Goal: Information Seeking & Learning: Learn about a topic

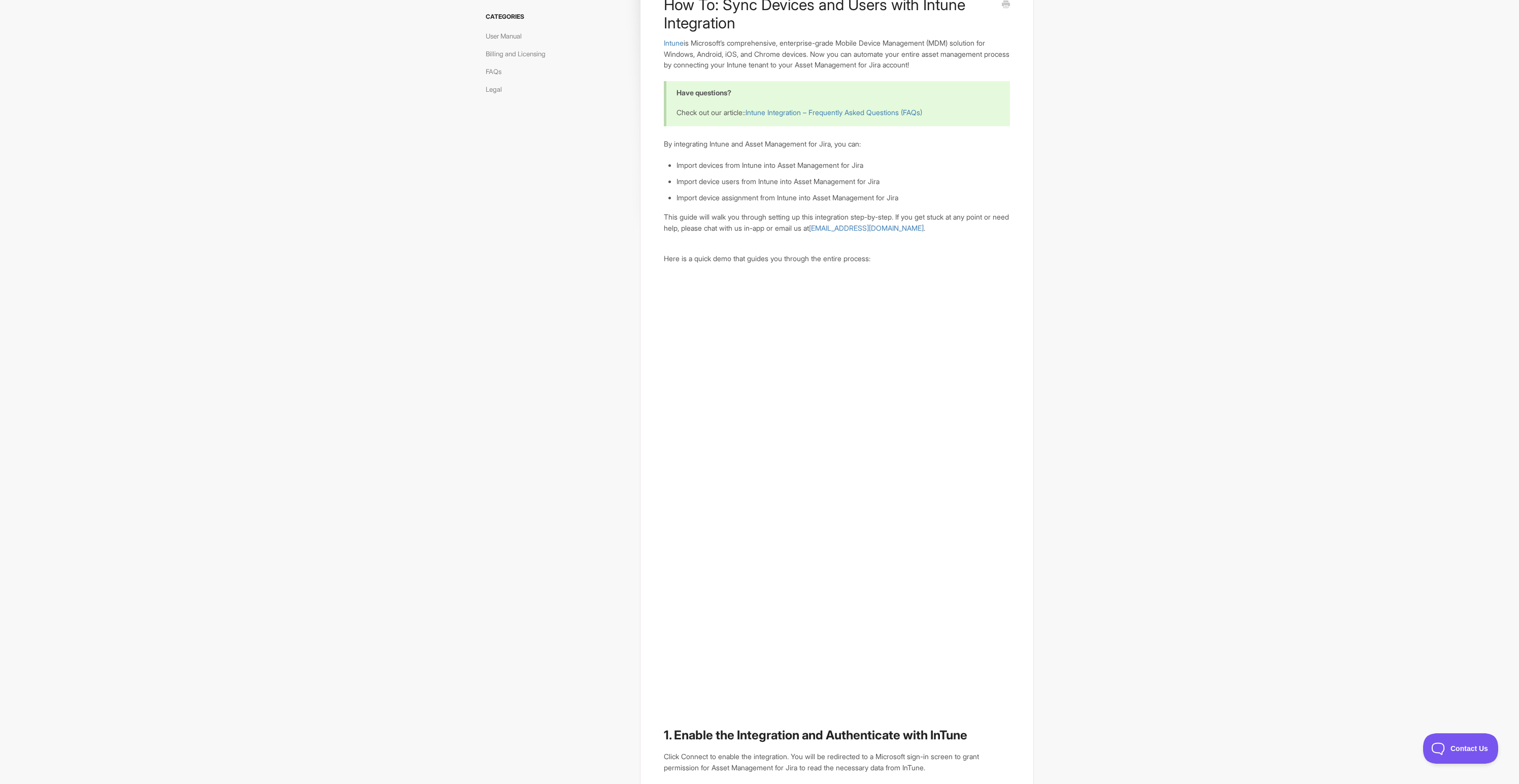
scroll to position [83, 0]
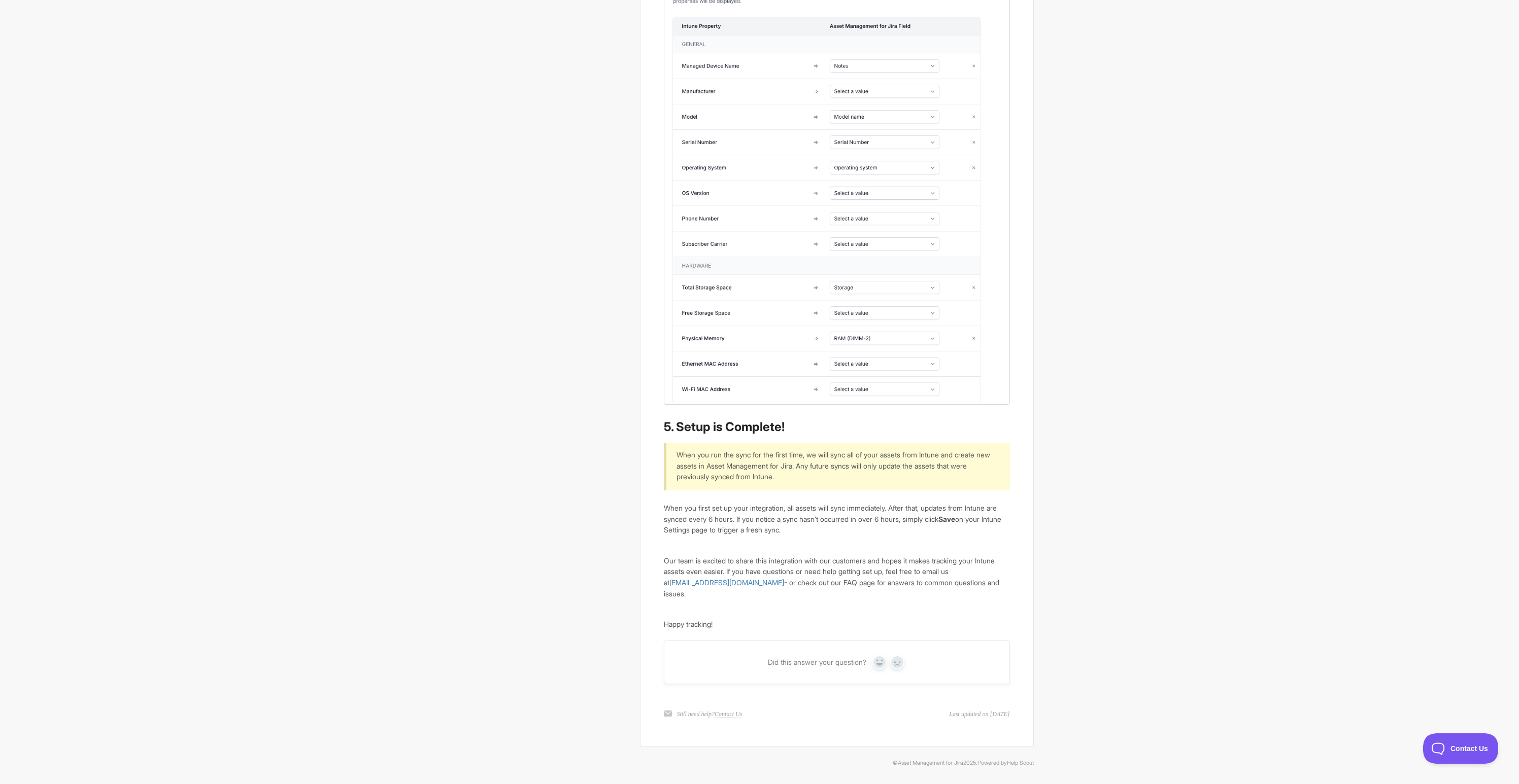
scroll to position [2138, 0]
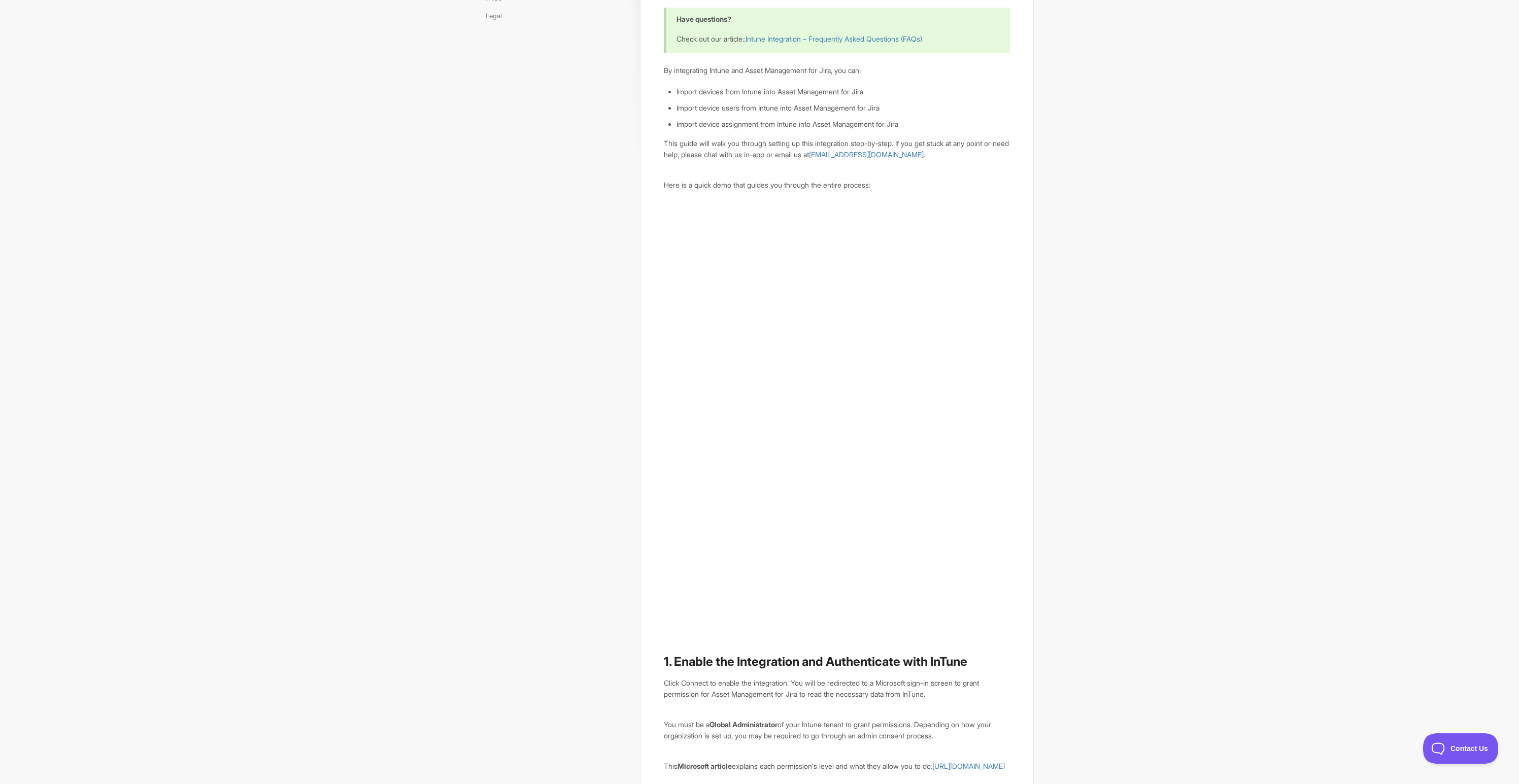
scroll to position [0, 0]
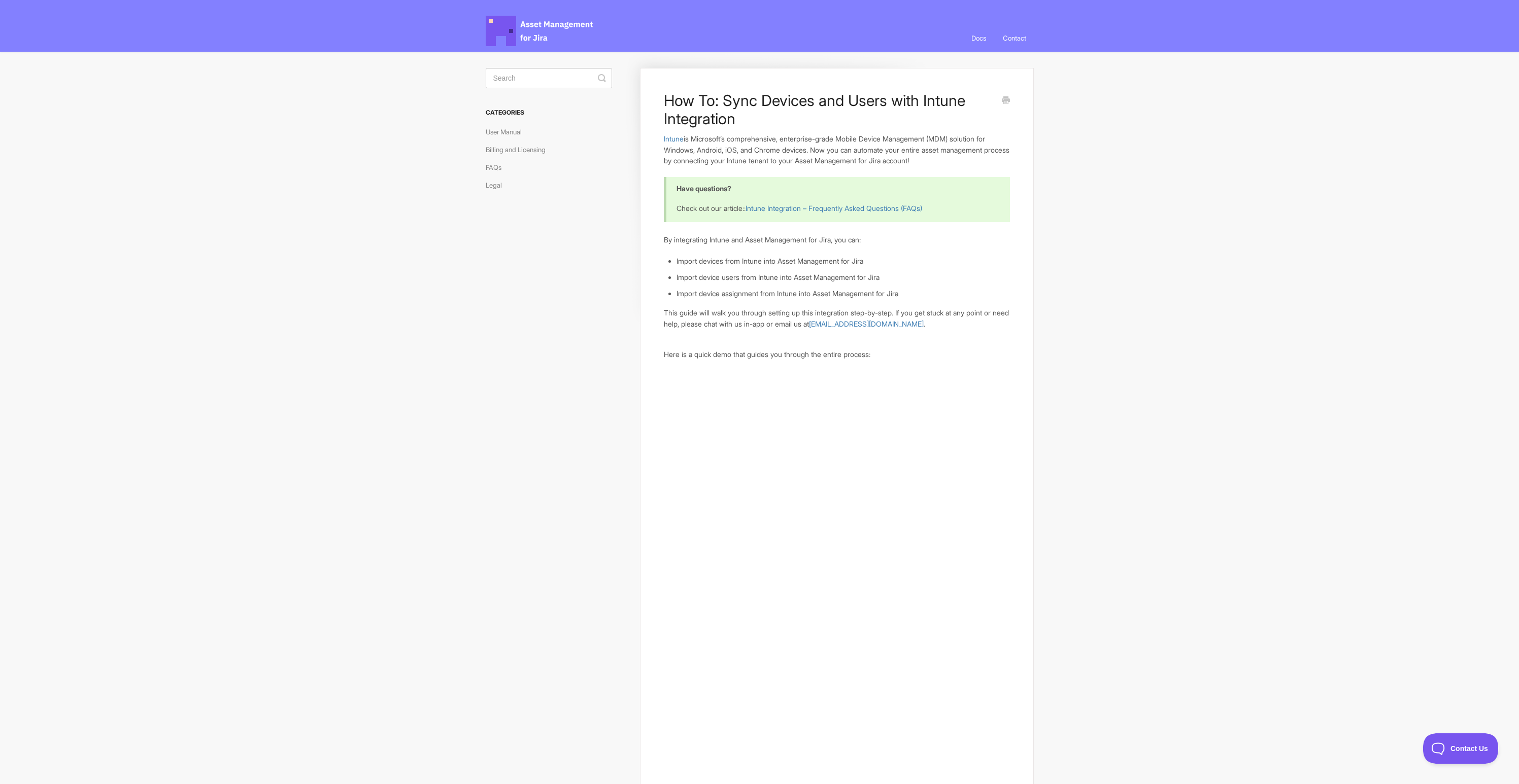
click at [514, 113] on h3 "Categories" at bounding box center [549, 112] width 126 height 18
click at [536, 24] on span "Asset Management for Jira Docs" at bounding box center [540, 31] width 108 height 30
click at [966, 37] on link "Docs" at bounding box center [978, 38] width 30 height 27
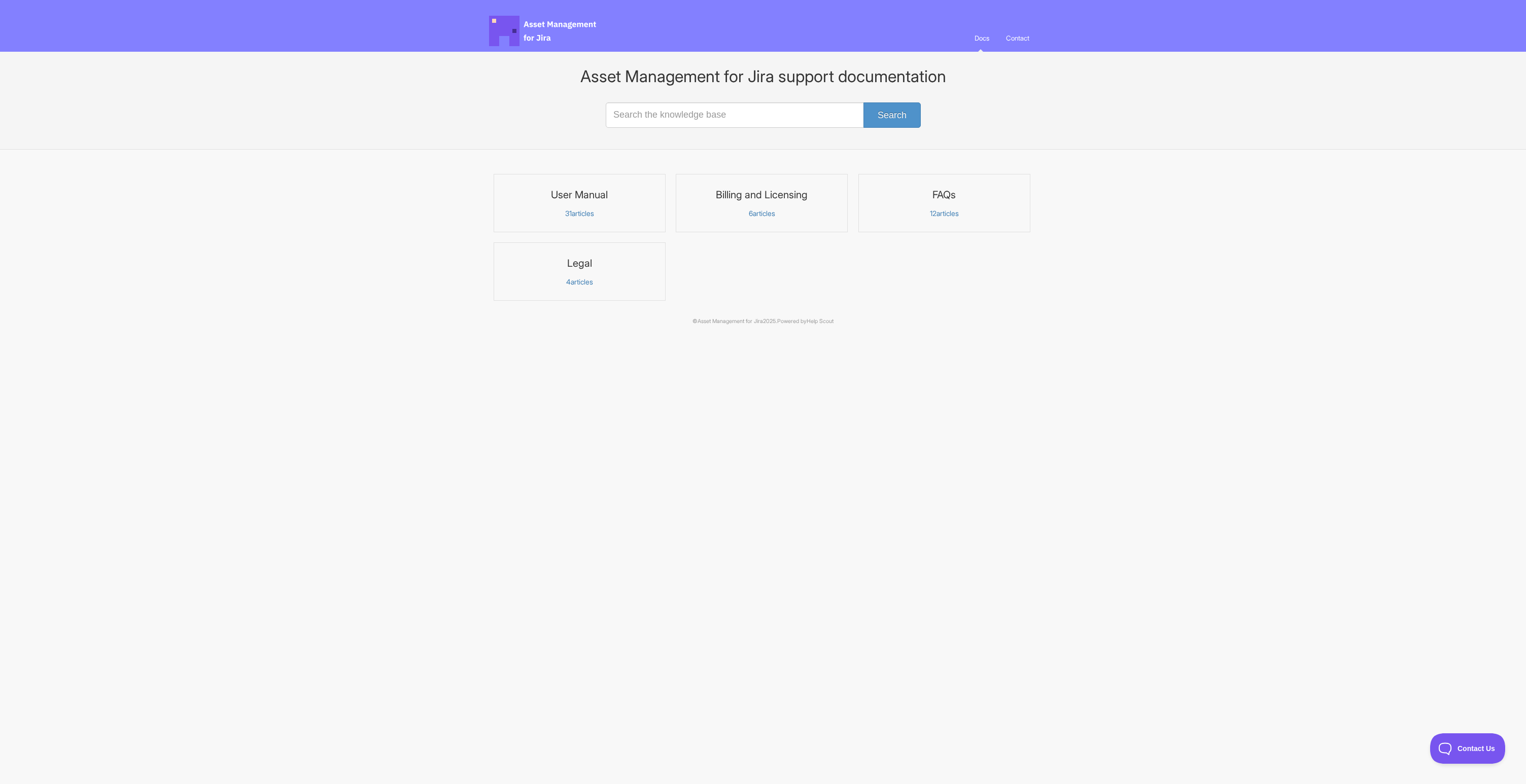
click at [566, 217] on span "31" at bounding box center [568, 213] width 7 height 8
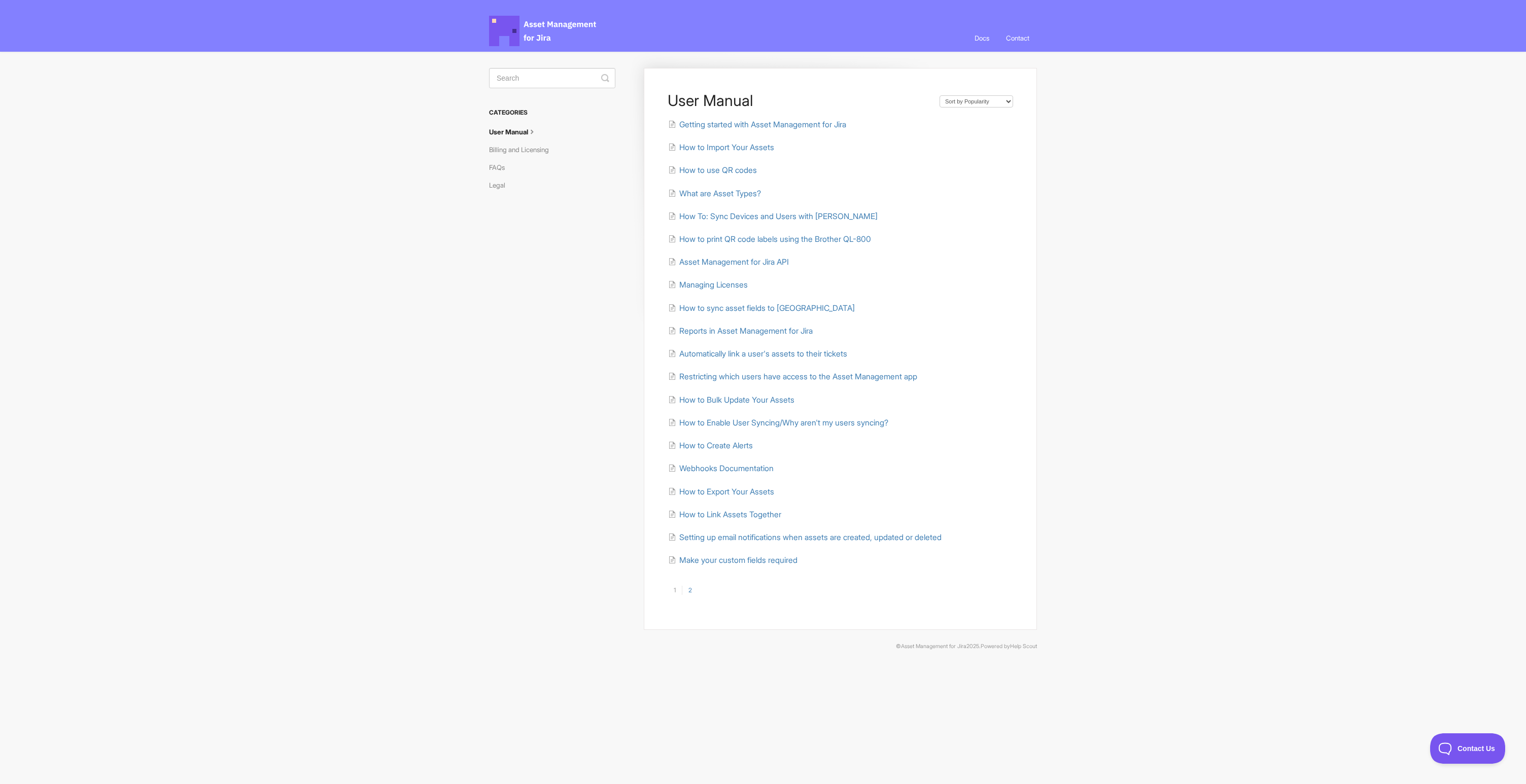
click at [1060, 240] on body "Asset Management for Jira Docs Toggle Navigation Docs Contact Contact User Manu…" at bounding box center [763, 333] width 1526 height 667
click at [694, 587] on link "2" at bounding box center [689, 590] width 16 height 9
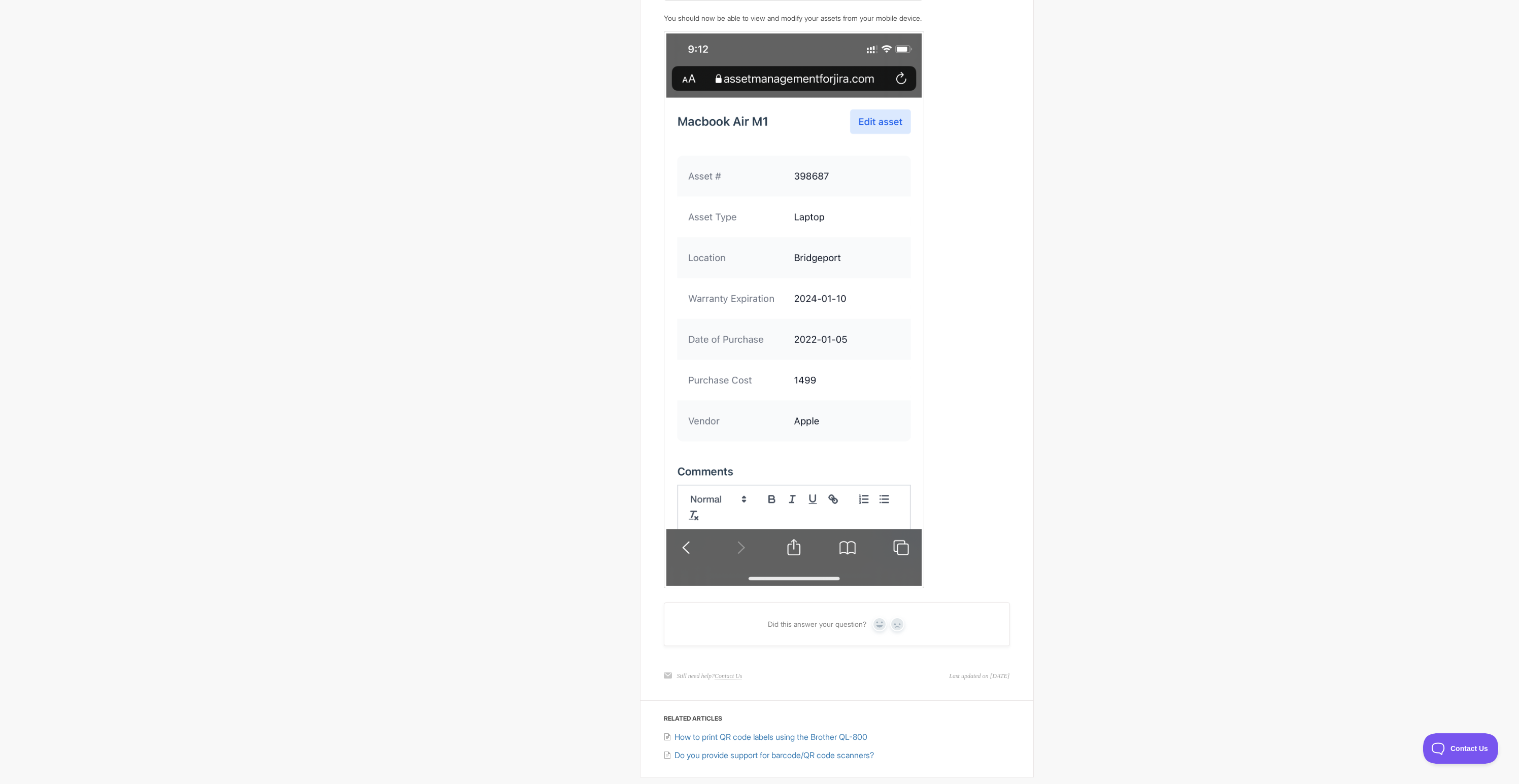
scroll to position [1997, 0]
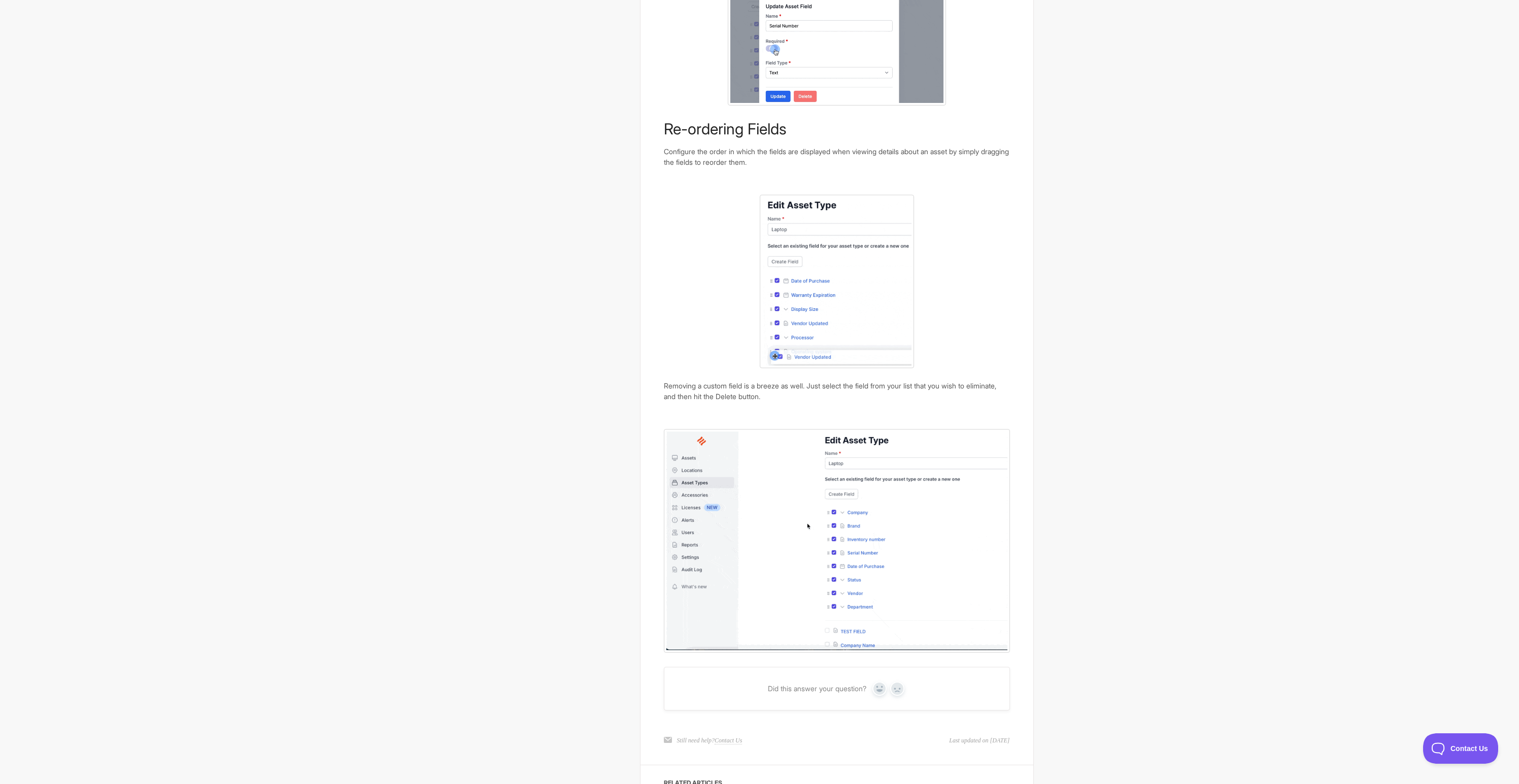
scroll to position [674, 0]
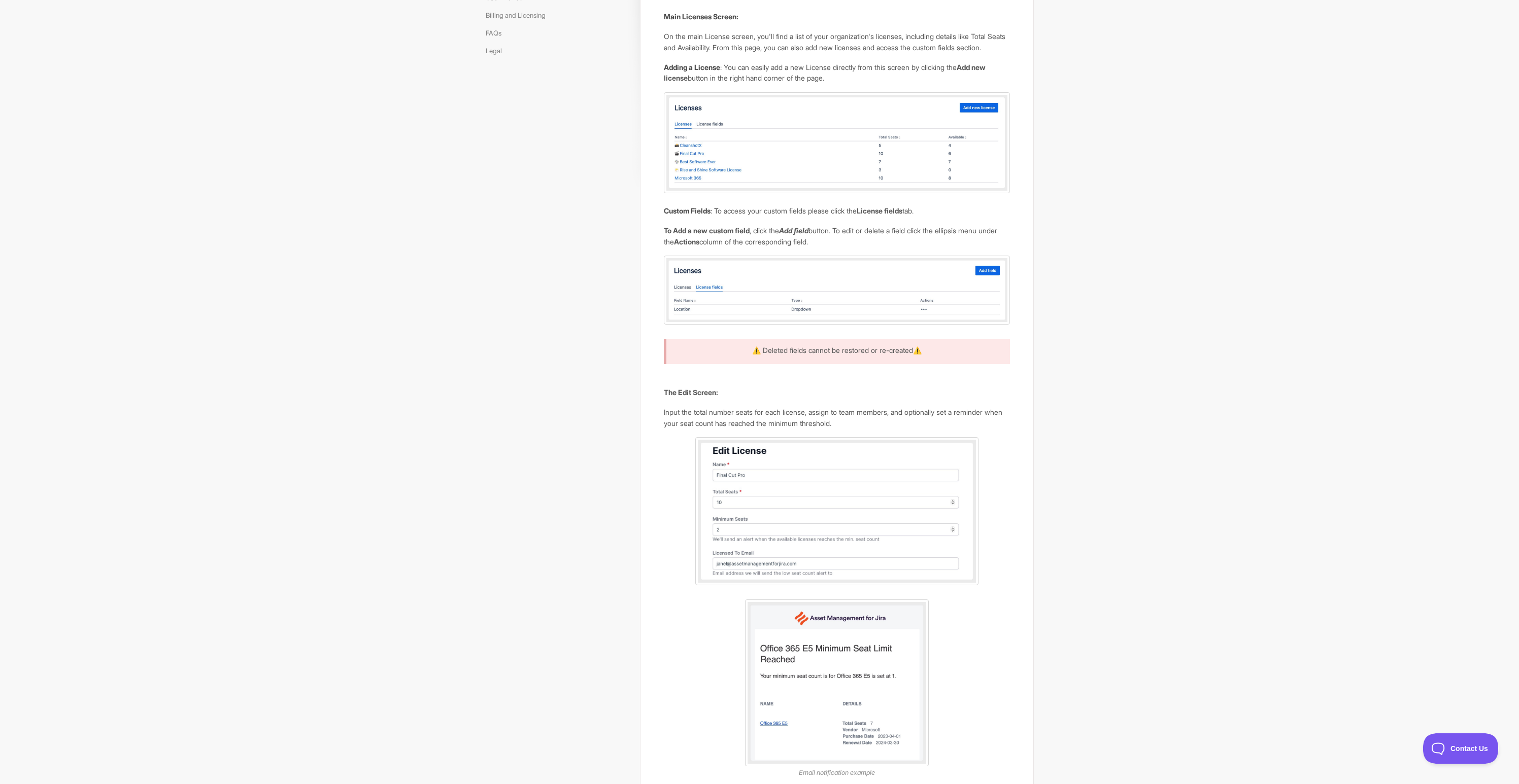
scroll to position [223, 0]
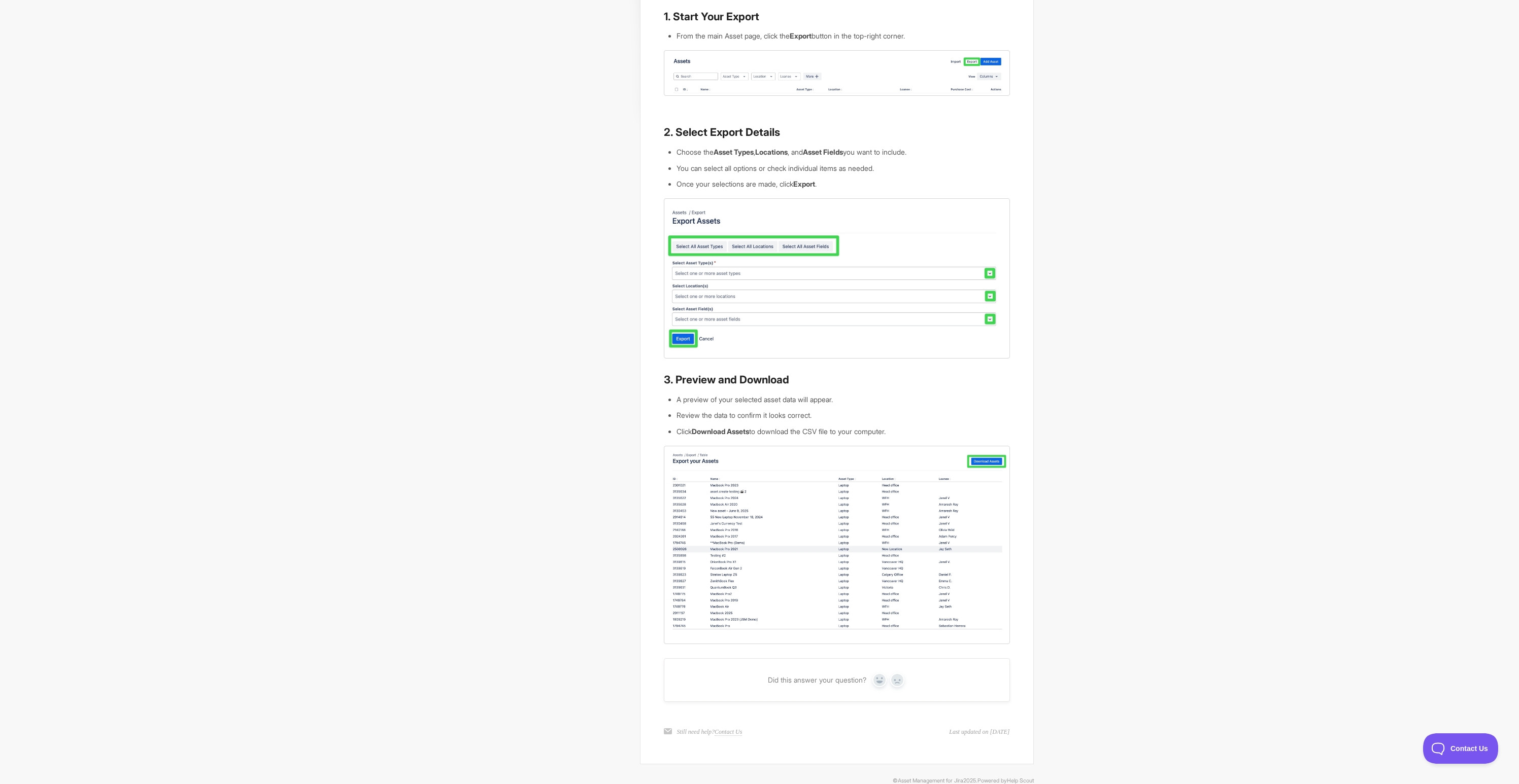
scroll to position [215, 0]
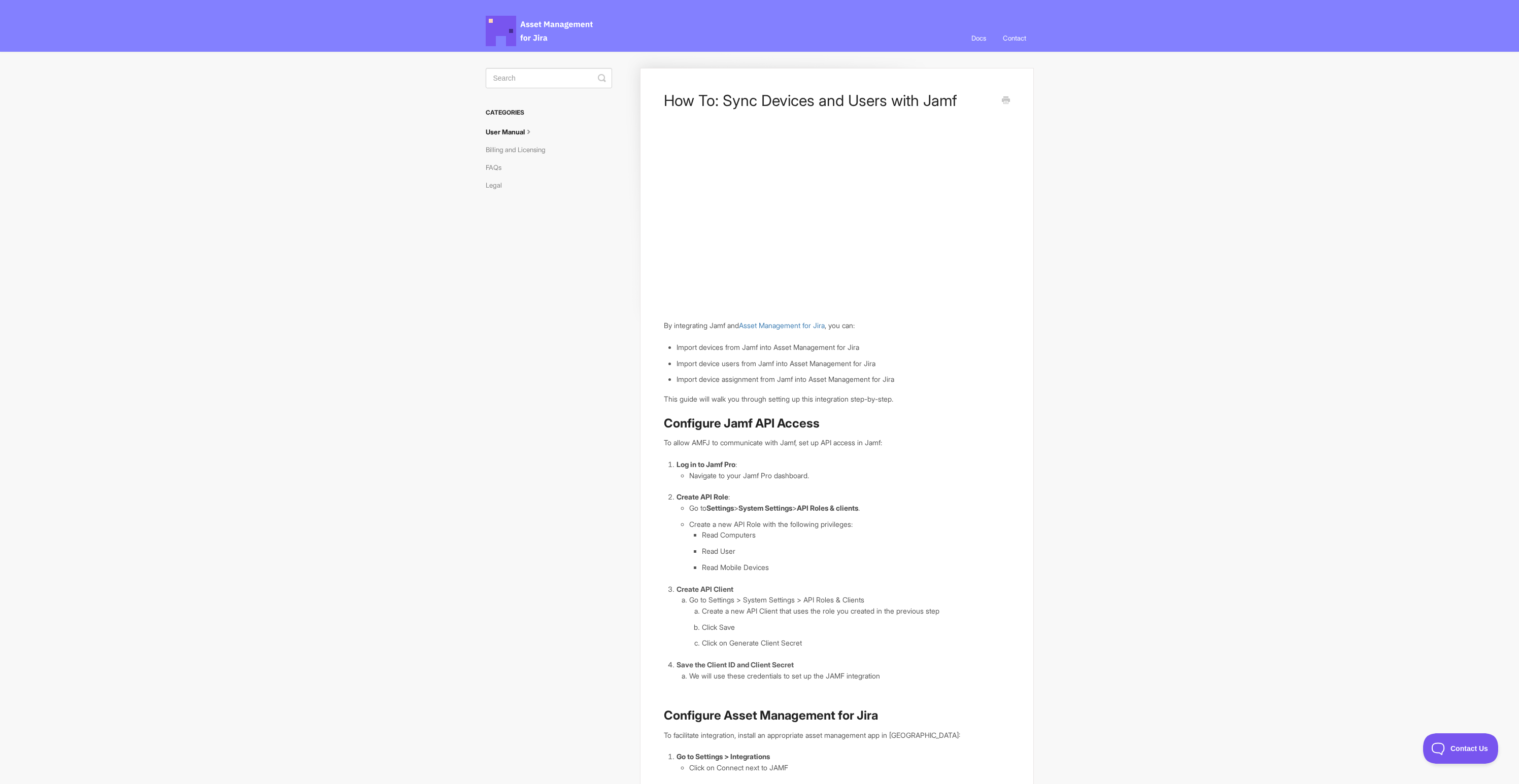
click at [533, 133] on icon at bounding box center [528, 131] width 8 height 8
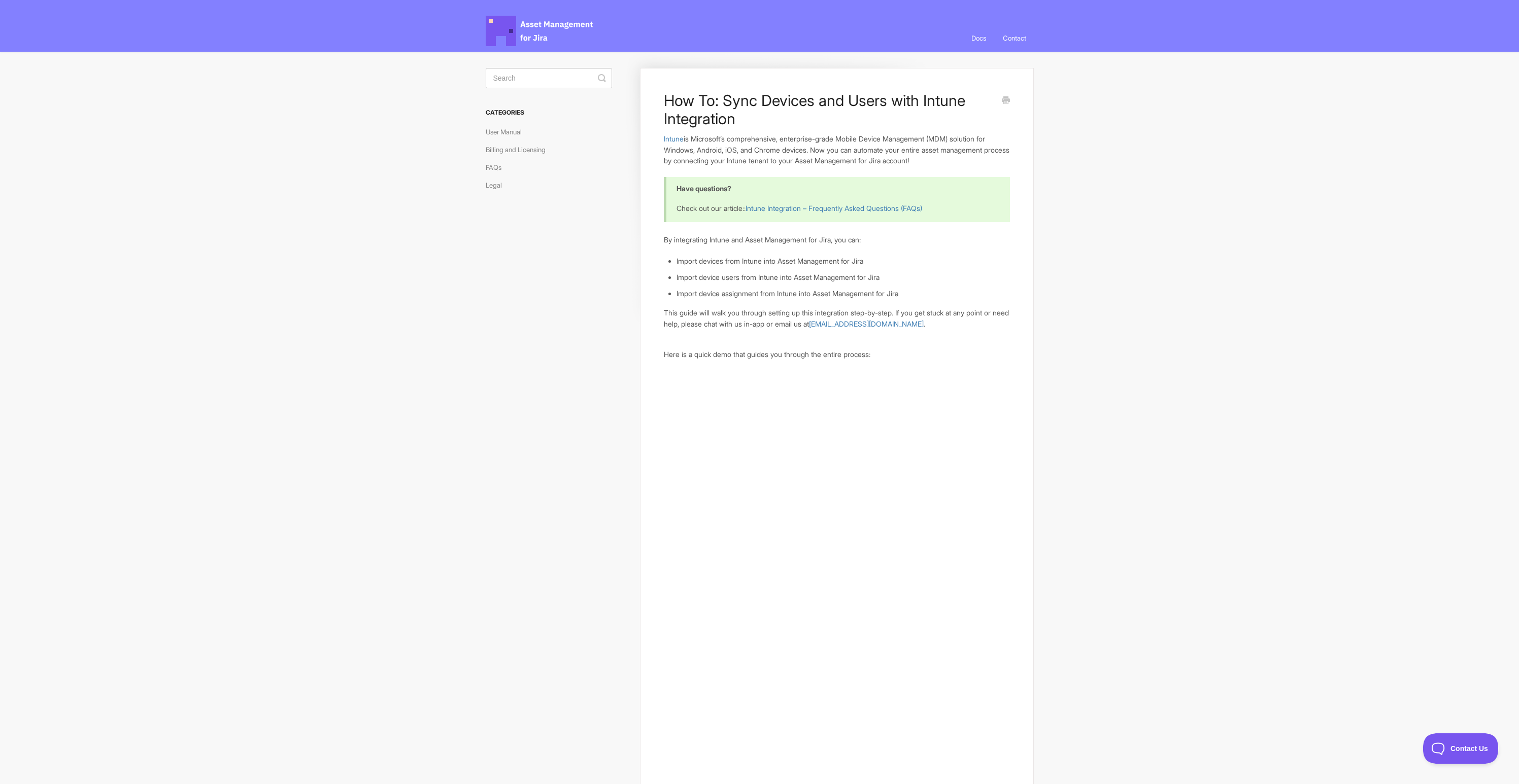
click at [503, 109] on h3 "Categories" at bounding box center [549, 112] width 126 height 18
click at [527, 111] on h3 "Categories" at bounding box center [549, 112] width 126 height 18
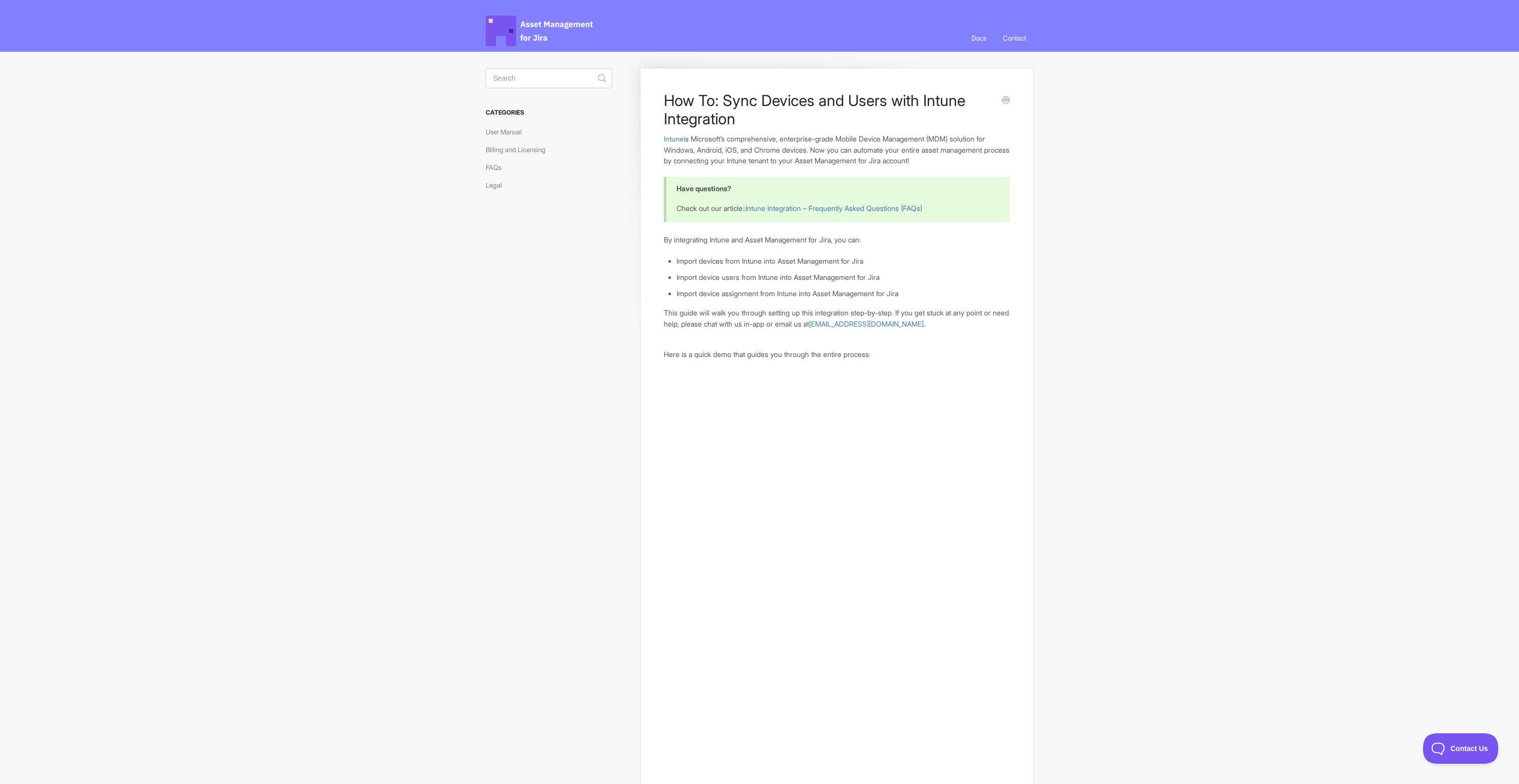
drag, startPoint x: 380, startPoint y: 196, endPoint x: 349, endPoint y: 195, distance: 31.0
